Goal: Transaction & Acquisition: Book appointment/travel/reservation

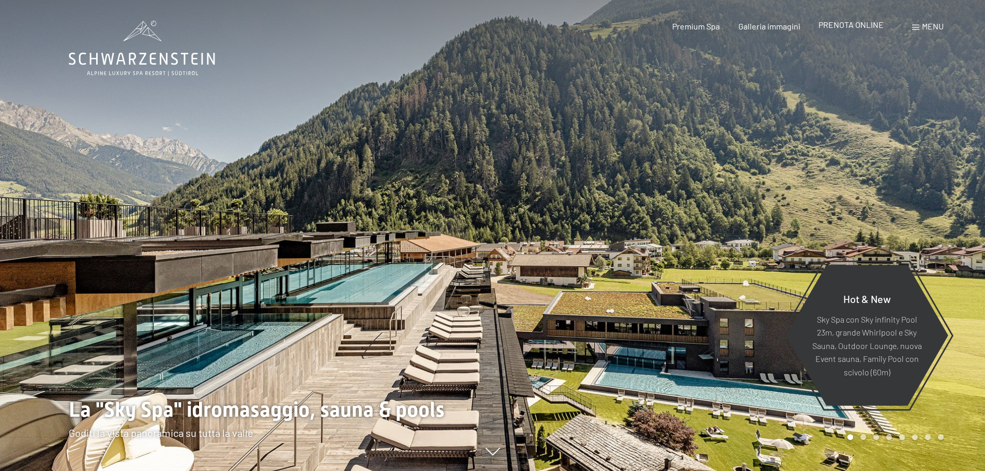
click at [838, 24] on span "PRENOTA ONLINE" at bounding box center [851, 25] width 65 height 10
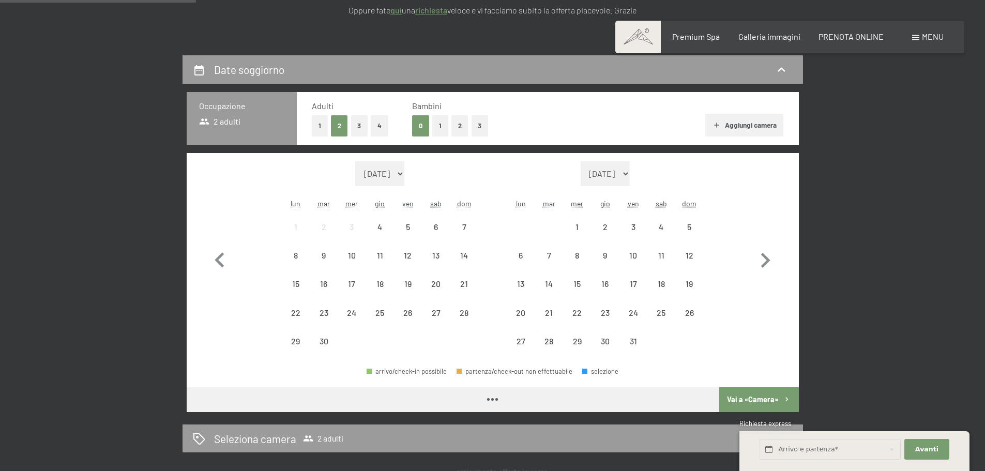
scroll to position [207, 0]
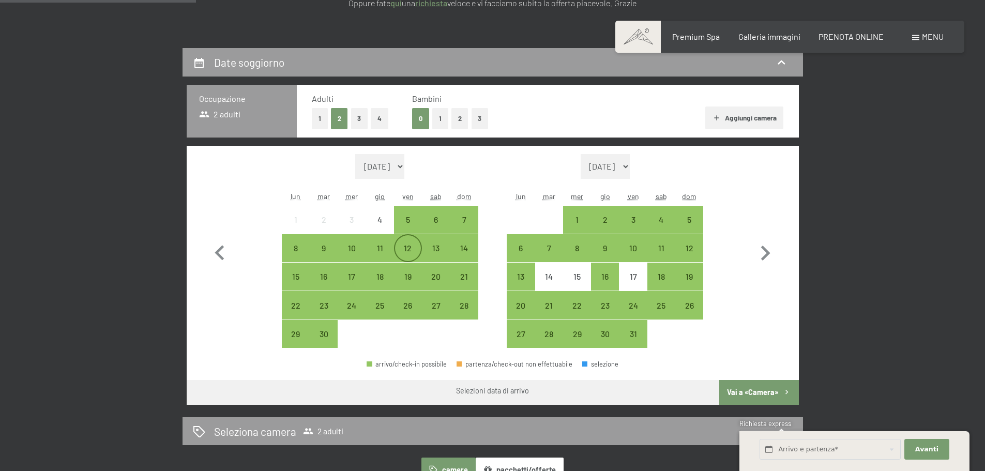
click at [409, 254] on div "12" at bounding box center [408, 257] width 26 height 26
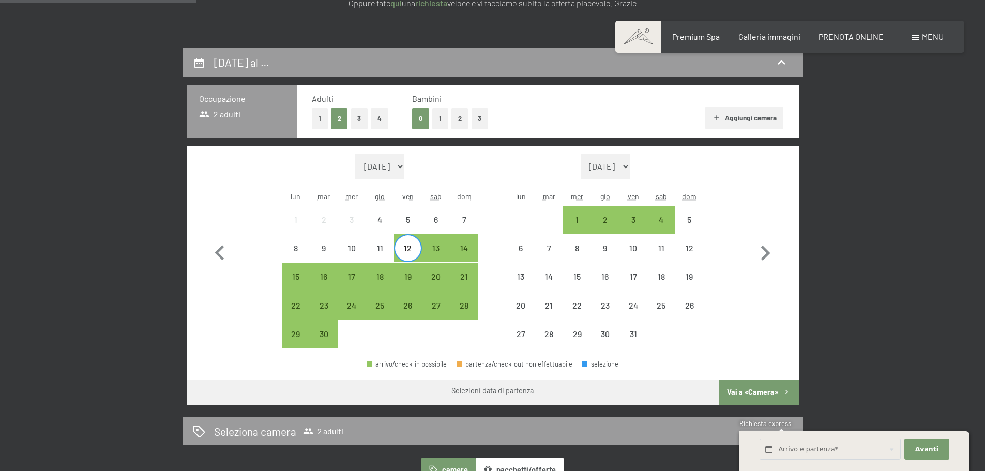
click at [480, 254] on div "Mese/anno [DATE] [DATE] [DATE] [DATE] [DATE] [DATE] [DATE] [DATE] [DATE] [DATE]…" at bounding box center [493, 251] width 576 height 194
click at [475, 250] on div "14" at bounding box center [464, 257] width 26 height 26
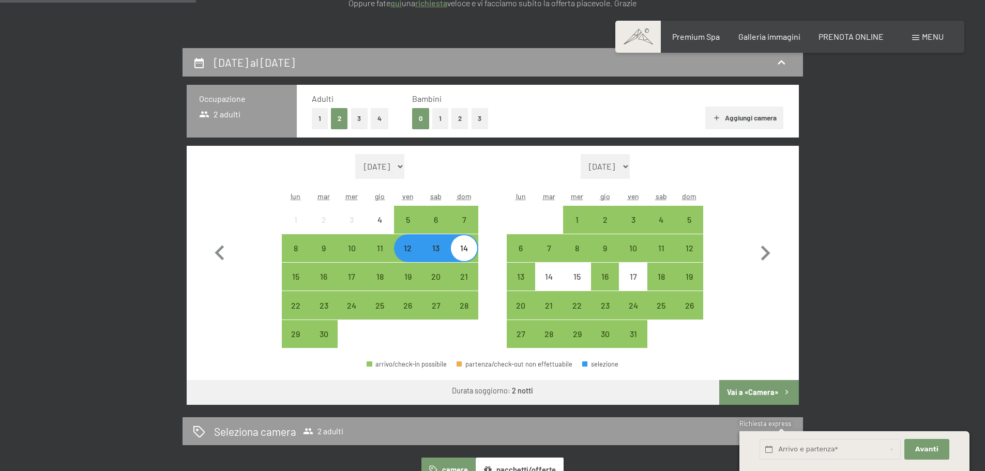
click at [748, 385] on button "Vai a «Camera»" at bounding box center [758, 392] width 79 height 25
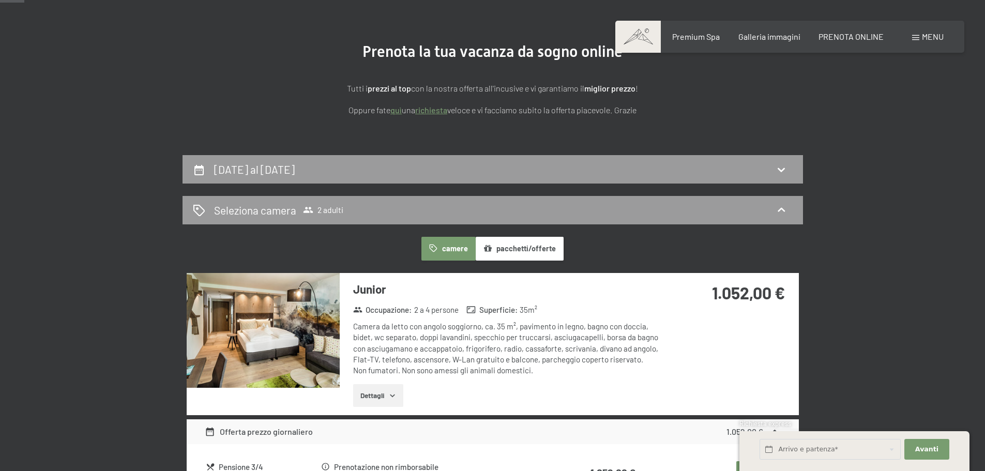
scroll to position [0, 0]
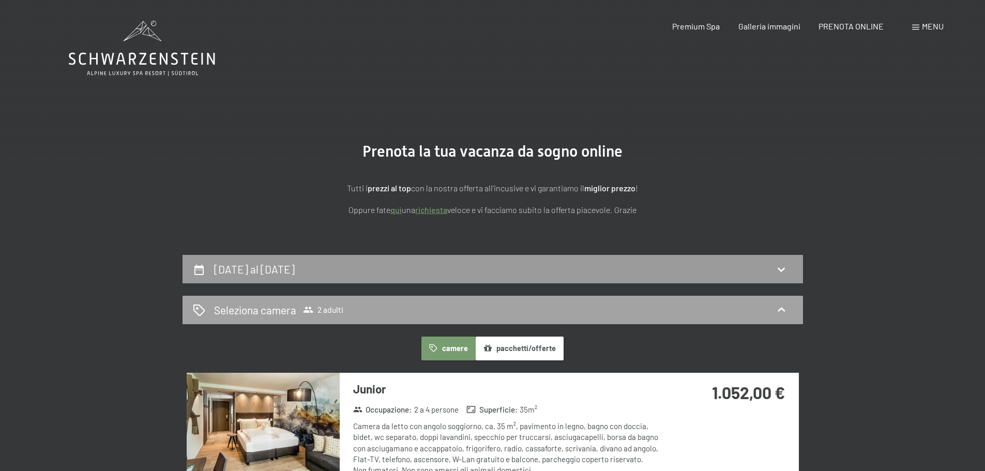
click at [349, 310] on div "Seleziona camera 2 adulti" at bounding box center [493, 310] width 600 height 15
